Goal: Book appointment/travel/reservation

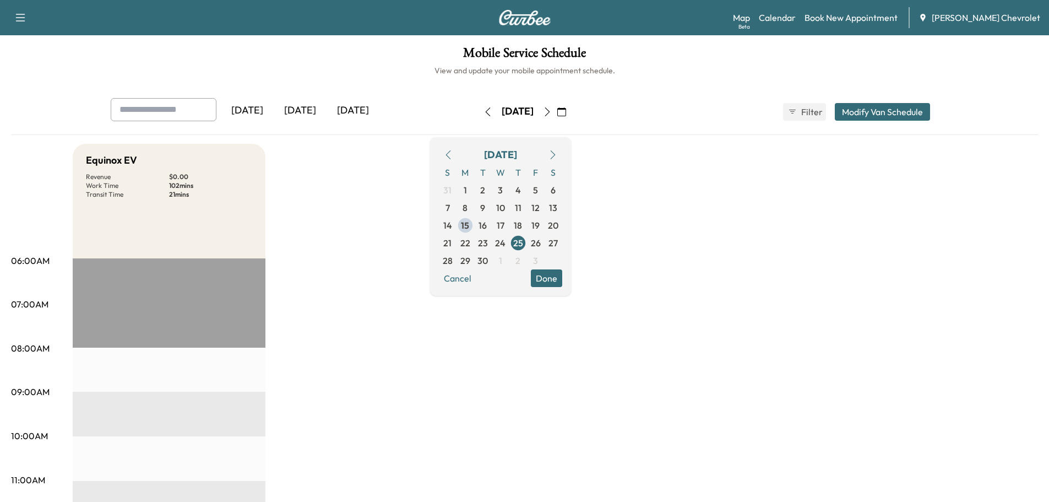
drag, startPoint x: 447, startPoint y: 111, endPoint x: 483, endPoint y: 108, distance: 36.4
click at [483, 111] on icon "button" at bounding box center [487, 111] width 9 height 9
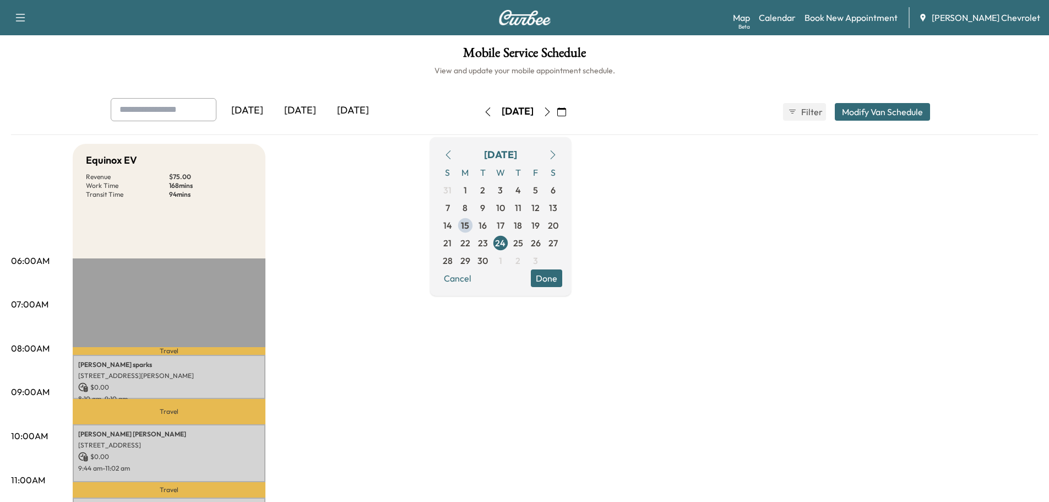
click at [552, 113] on icon "button" at bounding box center [547, 111] width 9 height 9
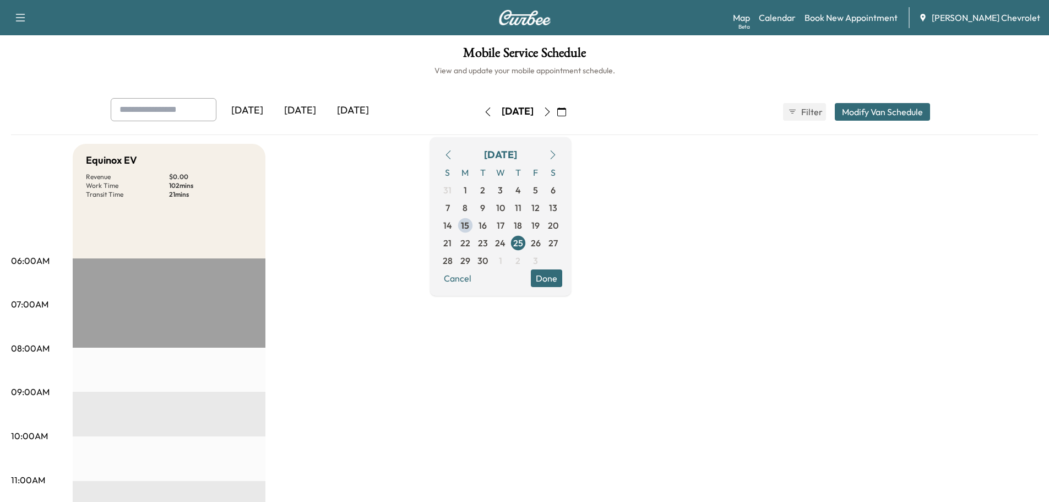
click at [552, 111] on icon "button" at bounding box center [547, 111] width 9 height 9
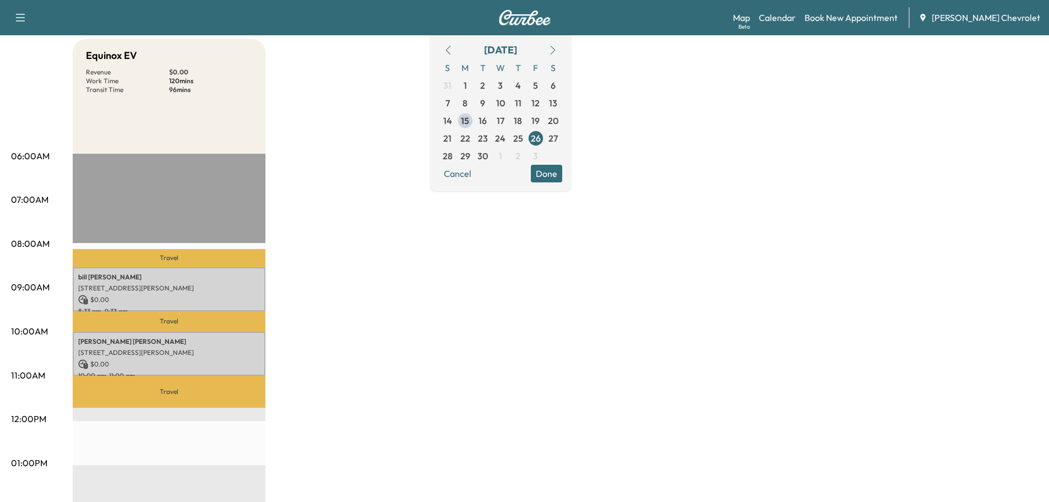
scroll to position [128, 0]
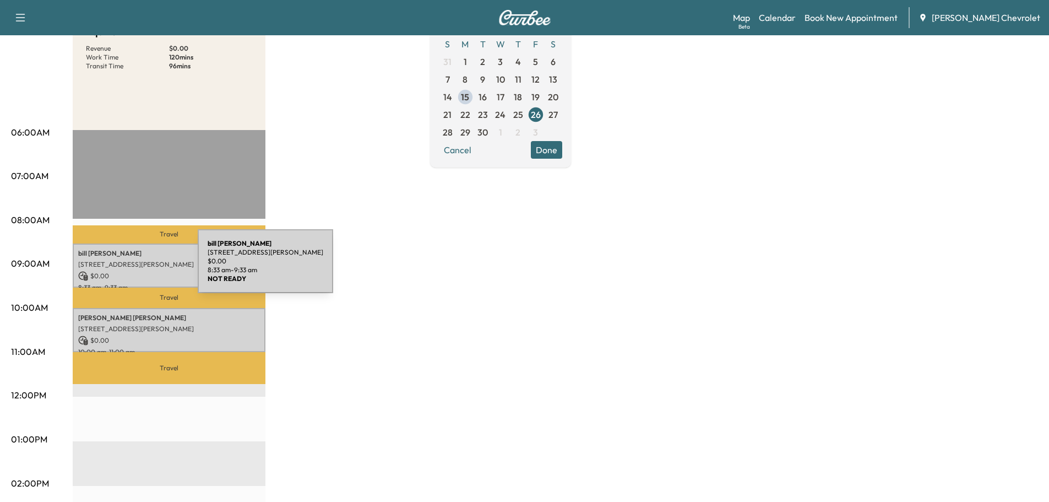
click at [115, 268] on div "[PERSON_NAME] [STREET_ADDRESS][PERSON_NAME] $ 0.00 8:33 am - 9:33 am" at bounding box center [169, 265] width 193 height 45
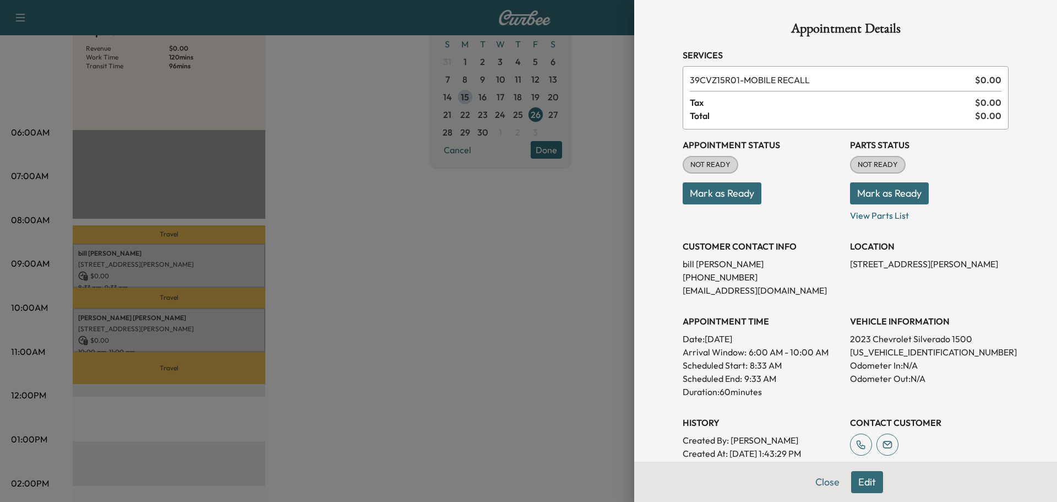
click at [413, 310] on div at bounding box center [528, 251] width 1057 height 502
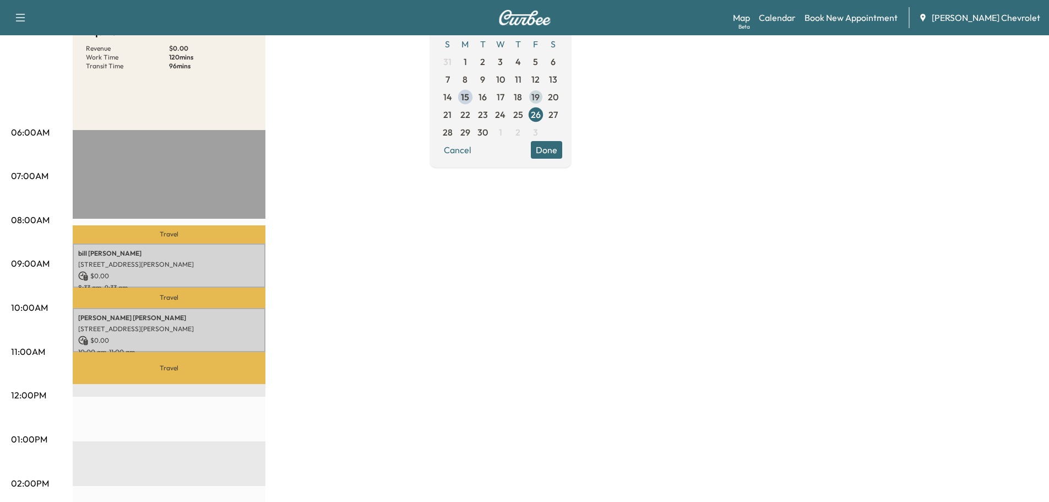
click at [545, 94] on span "19" at bounding box center [536, 97] width 18 height 18
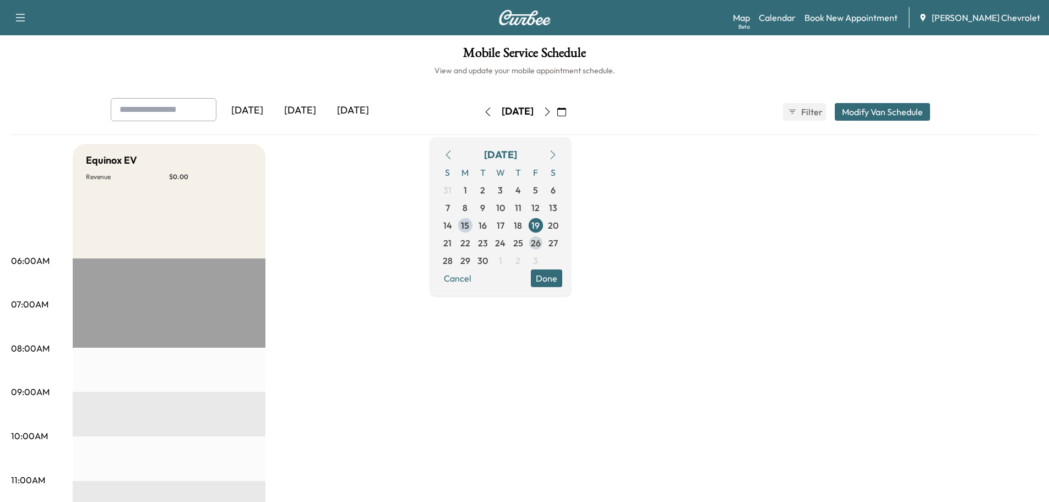
click at [545, 244] on span "26" at bounding box center [536, 243] width 18 height 18
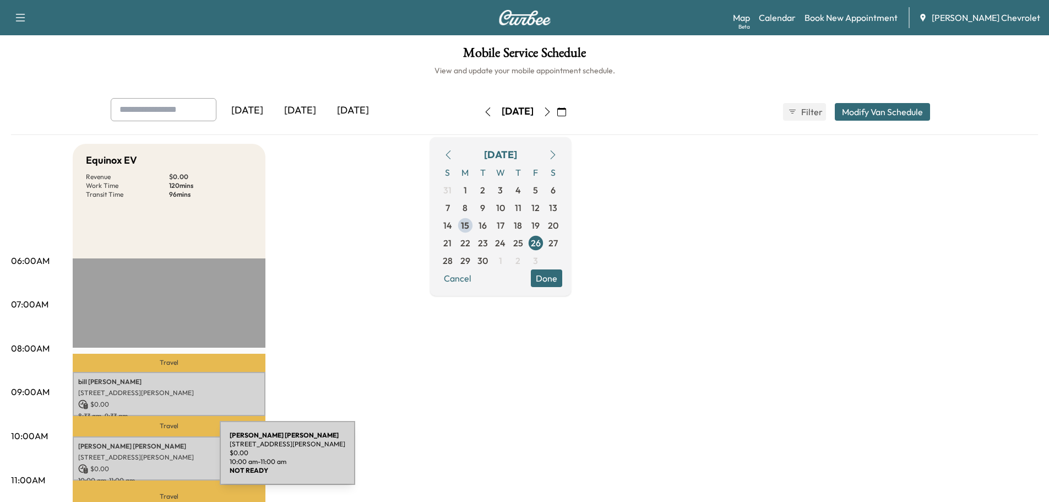
click at [137, 459] on div "[PERSON_NAME] [STREET_ADDRESS][PERSON_NAME] $ 0.00 10:00 am - 11:00 am" at bounding box center [169, 458] width 193 height 45
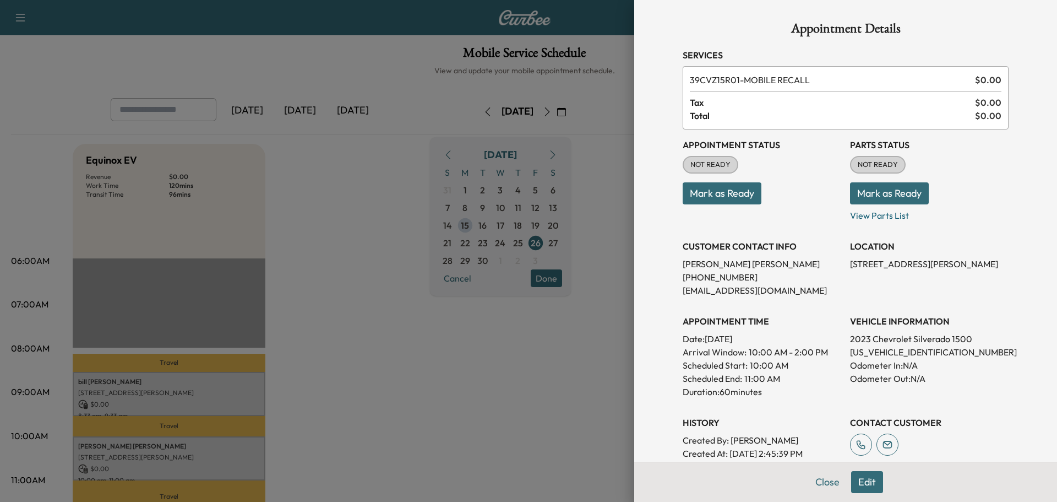
click at [453, 206] on div at bounding box center [528, 251] width 1057 height 502
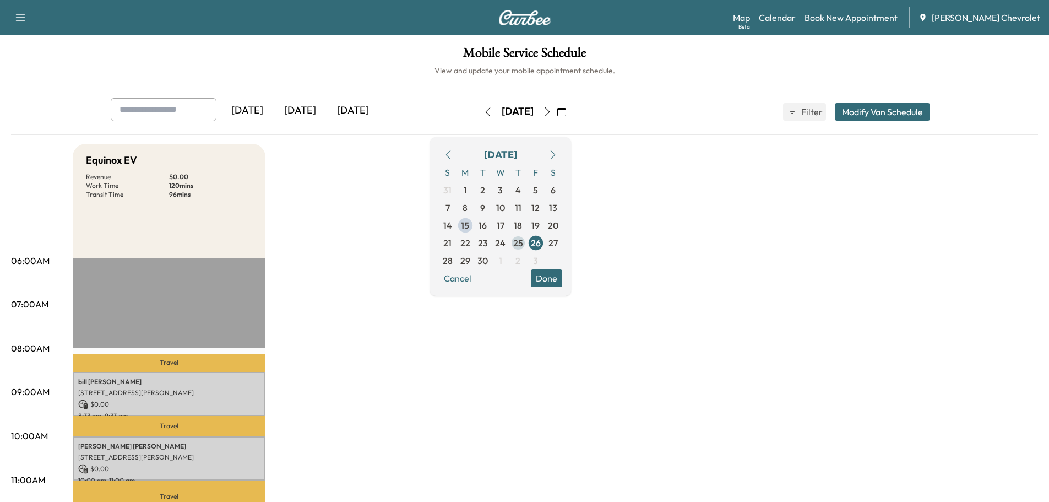
click at [523, 245] on span "25" at bounding box center [518, 242] width 10 height 13
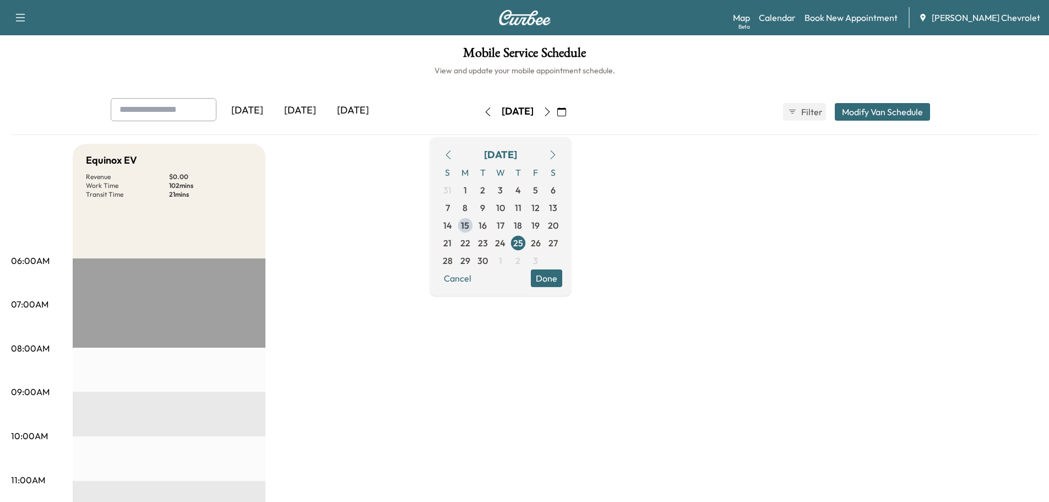
click at [541, 244] on span "26" at bounding box center [536, 242] width 10 height 13
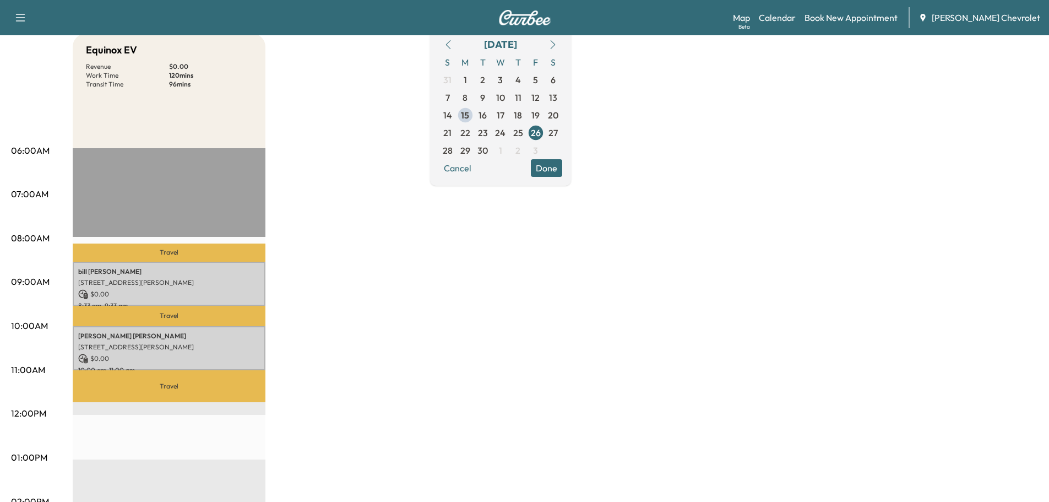
scroll to position [128, 0]
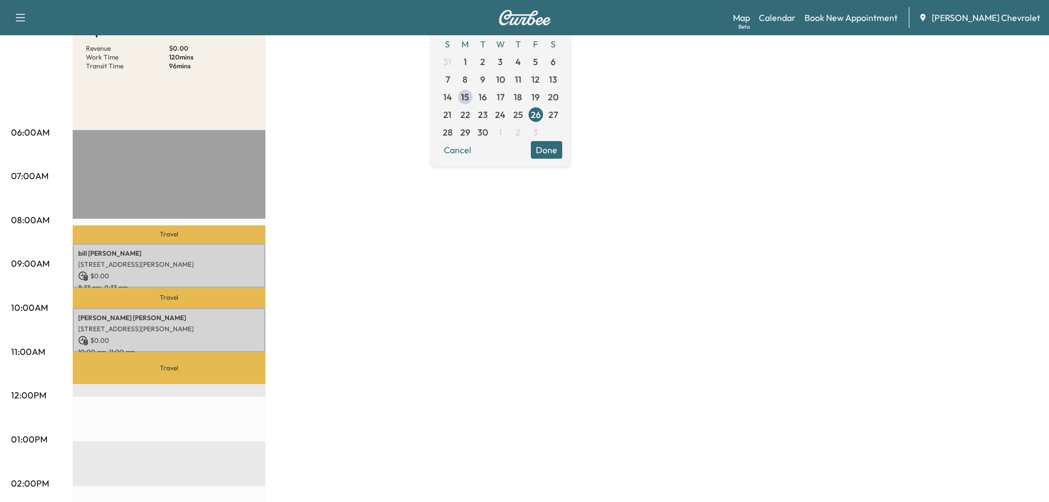
click at [324, 330] on div "Equinox EV Revenue $ 0.00 Work Time 120 mins Transit Time 96 mins Travel [PERSO…" at bounding box center [555, 428] width 965 height 826
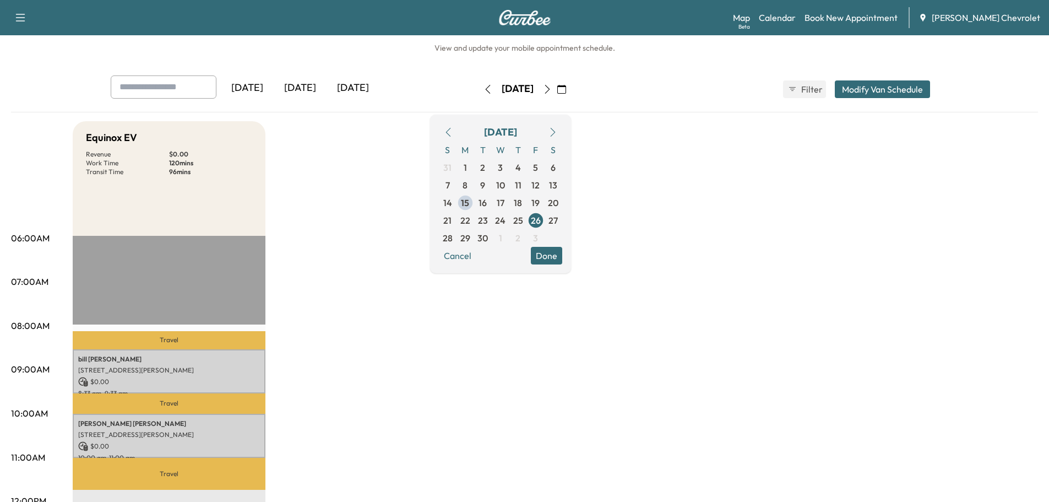
scroll to position [0, 0]
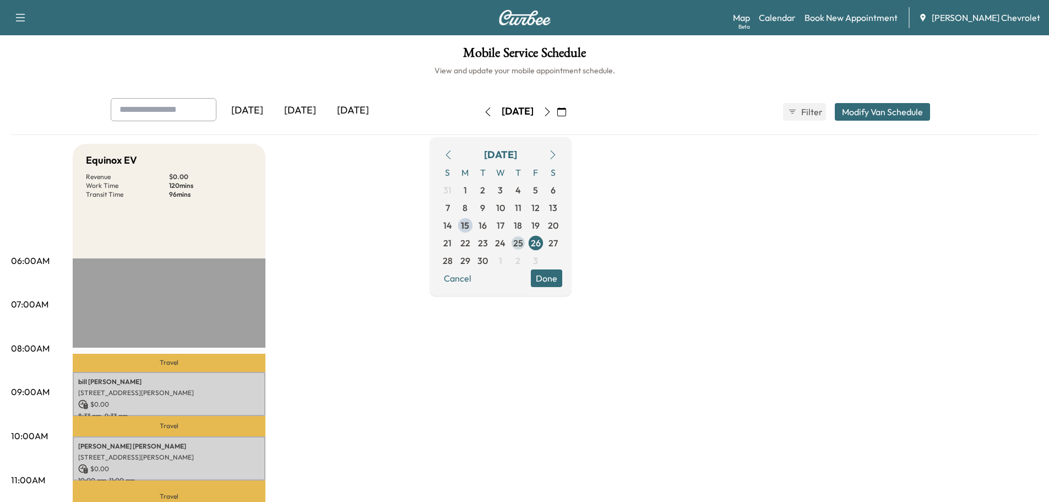
click at [523, 246] on span "25" at bounding box center [518, 242] width 10 height 13
